Goal: Information Seeking & Learning: Find specific fact

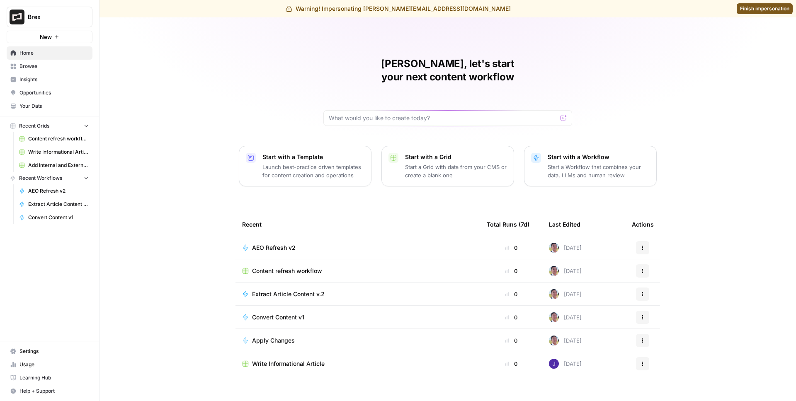
click at [50, 76] on span "Insights" at bounding box center [53, 79] width 69 height 7
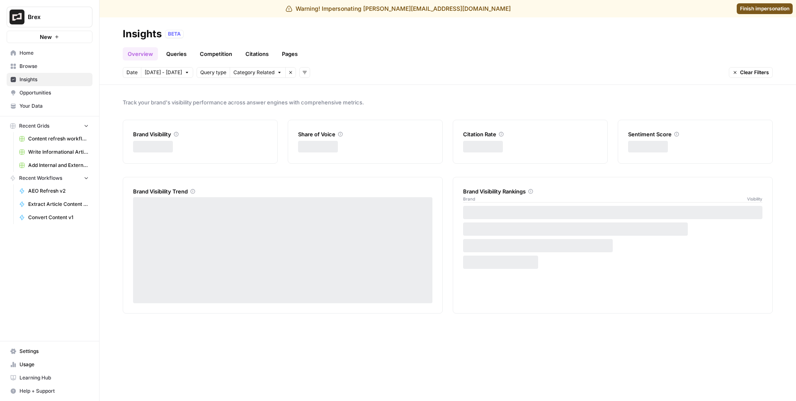
click at [180, 58] on link "Queries" at bounding box center [176, 53] width 30 height 13
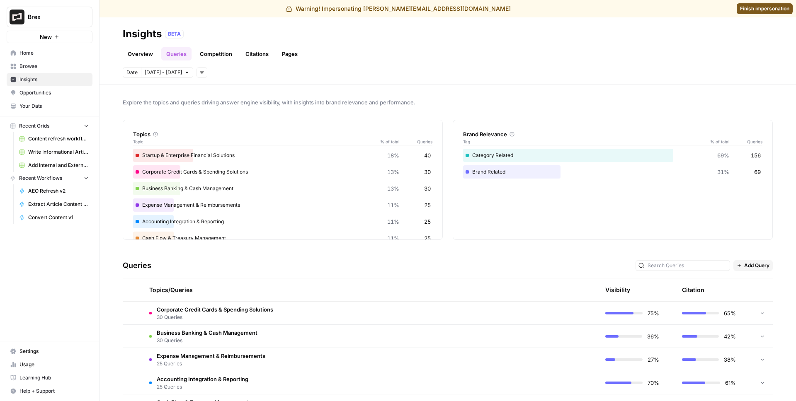
scroll to position [100, 0]
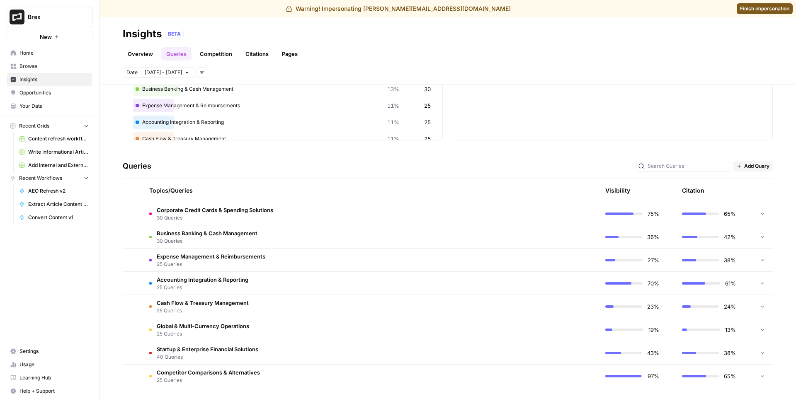
click at [216, 283] on span "Accounting Integration & Reporting" at bounding box center [203, 280] width 92 height 8
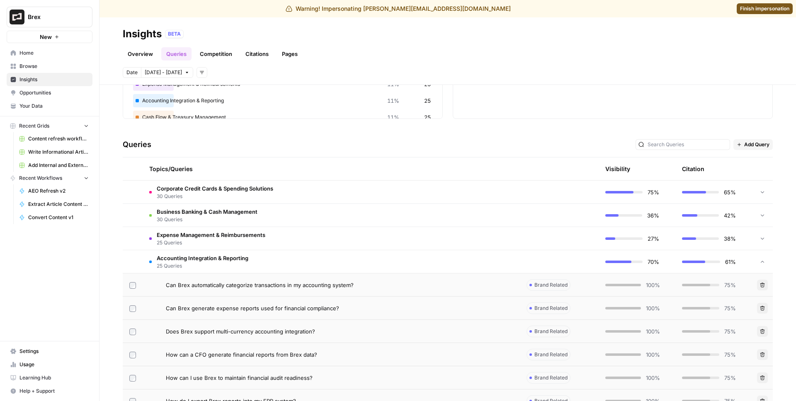
scroll to position [122, 0]
click at [242, 218] on span "30 Queries" at bounding box center [207, 219] width 101 height 7
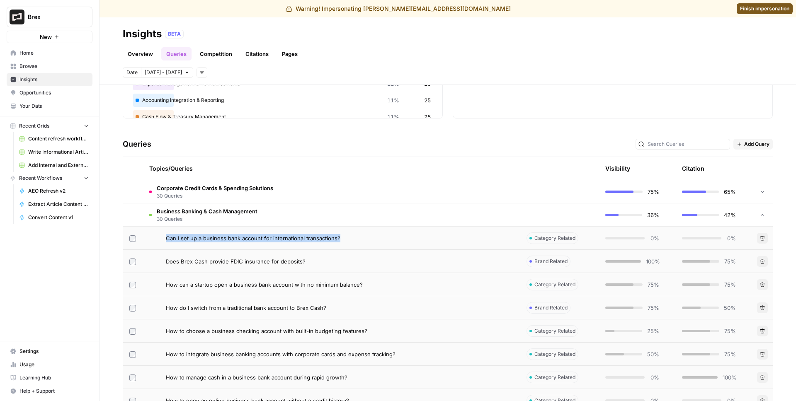
drag, startPoint x: 342, startPoint y: 237, endPoint x: 167, endPoint y: 238, distance: 175.0
click at [167, 238] on div "Can I set up a business bank account for international transactions?" at bounding box center [340, 238] width 348 height 8
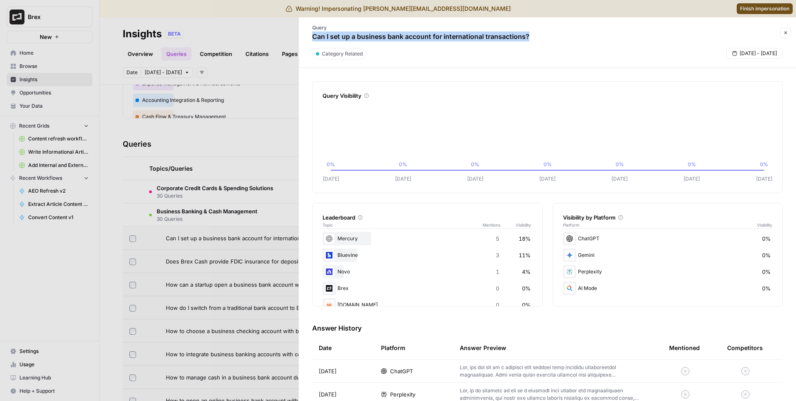
drag, startPoint x: 535, startPoint y: 39, endPoint x: 304, endPoint y: 37, distance: 230.6
click at [304, 37] on div "Query Can I set up a business bank account for international transactions?" at bounding box center [421, 33] width 234 height 24
copy p "Can I set up a business bank account for international transactions?"
click at [145, 83] on div at bounding box center [398, 200] width 796 height 401
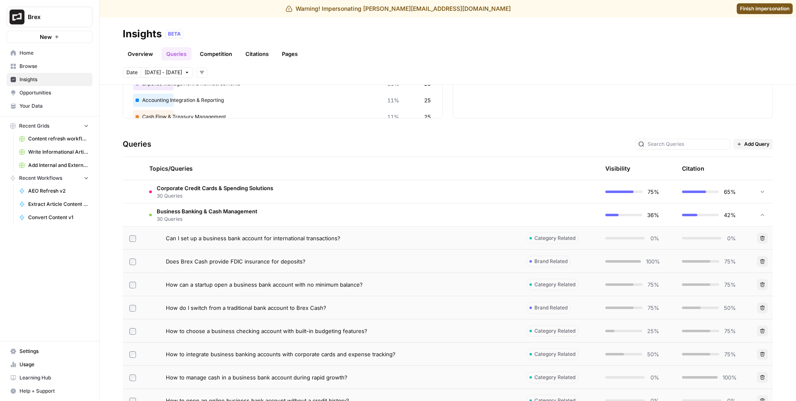
click at [775, 10] on span "Finish impersonation" at bounding box center [764, 8] width 49 height 7
